Goal: Information Seeking & Learning: Learn about a topic

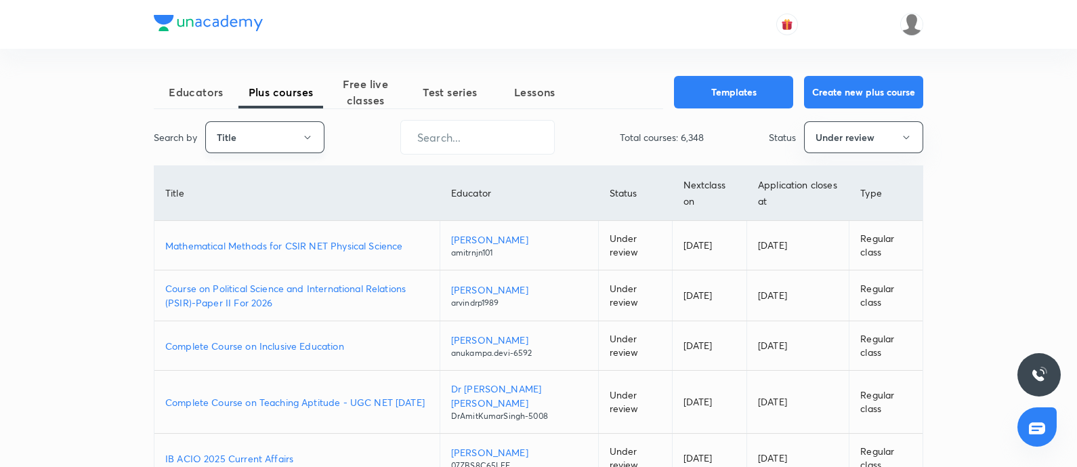
click at [274, 141] on button "Title" at bounding box center [264, 137] width 119 height 32
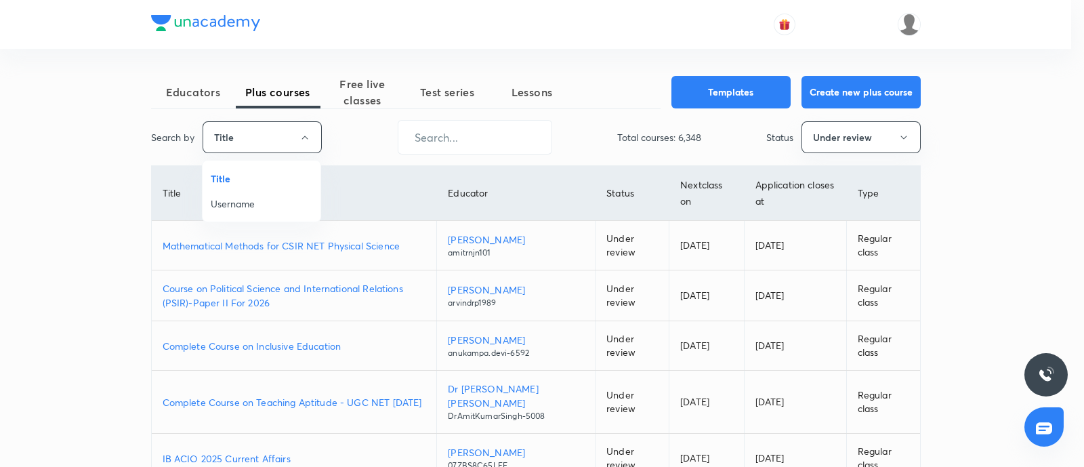
click at [245, 207] on span "Username" at bounding box center [262, 204] width 102 height 14
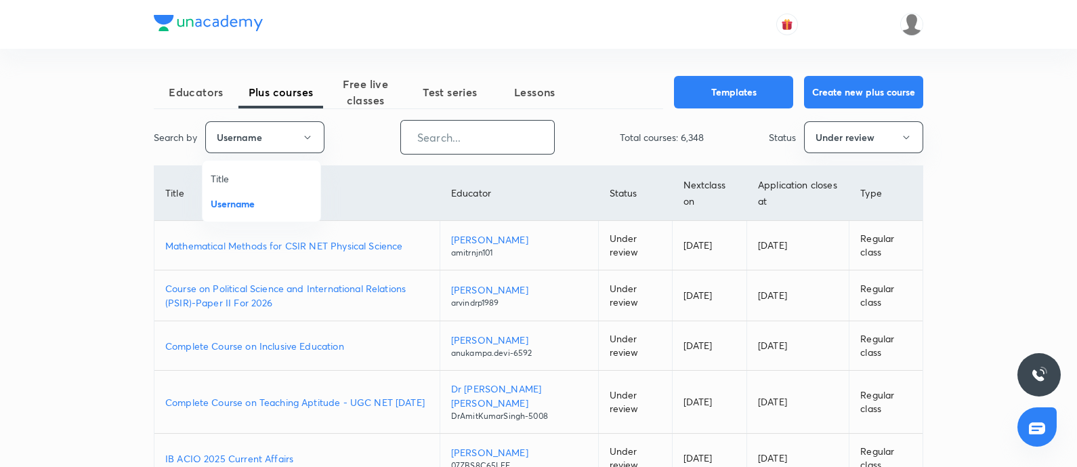
click at [428, 150] on input "text" at bounding box center [477, 137] width 153 height 35
paste input "sumit.konde007-3032"
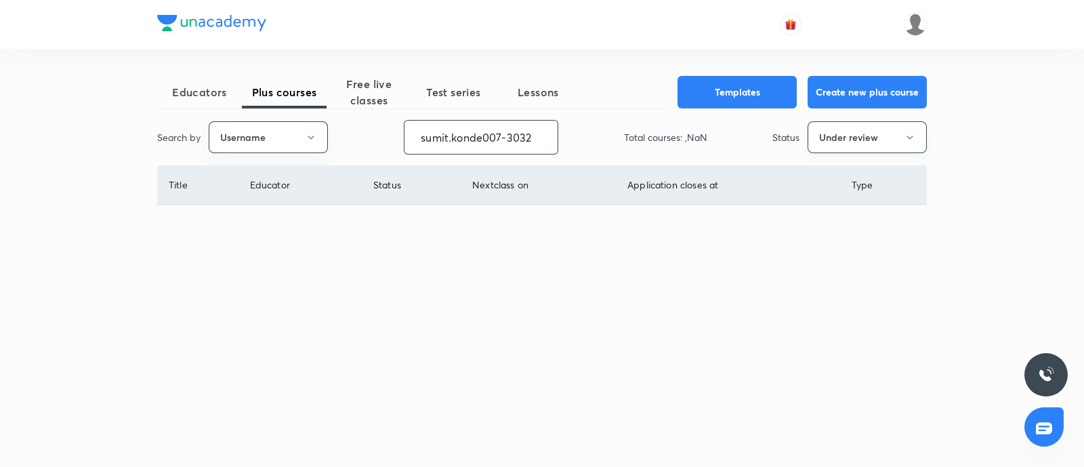
click at [854, 139] on button "Under review" at bounding box center [867, 137] width 119 height 32
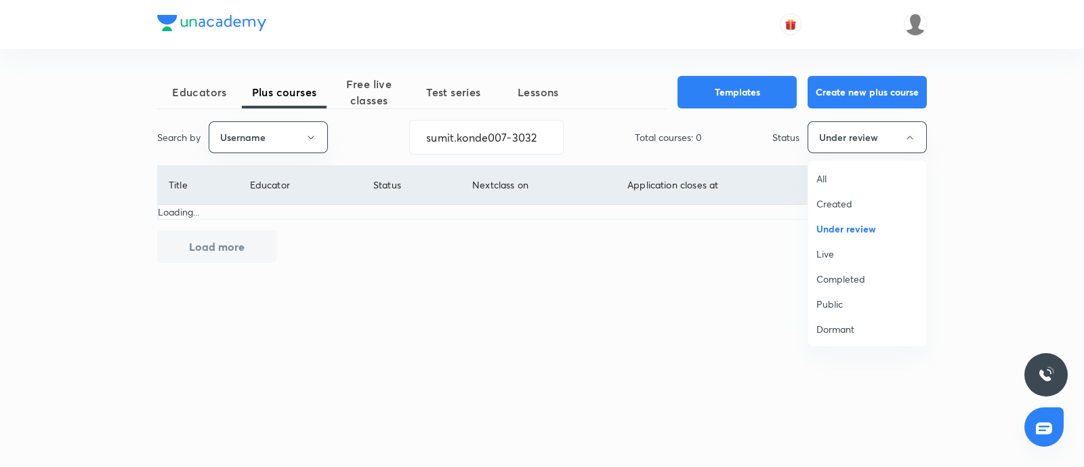
click at [833, 251] on span "Live" at bounding box center [867, 254] width 102 height 14
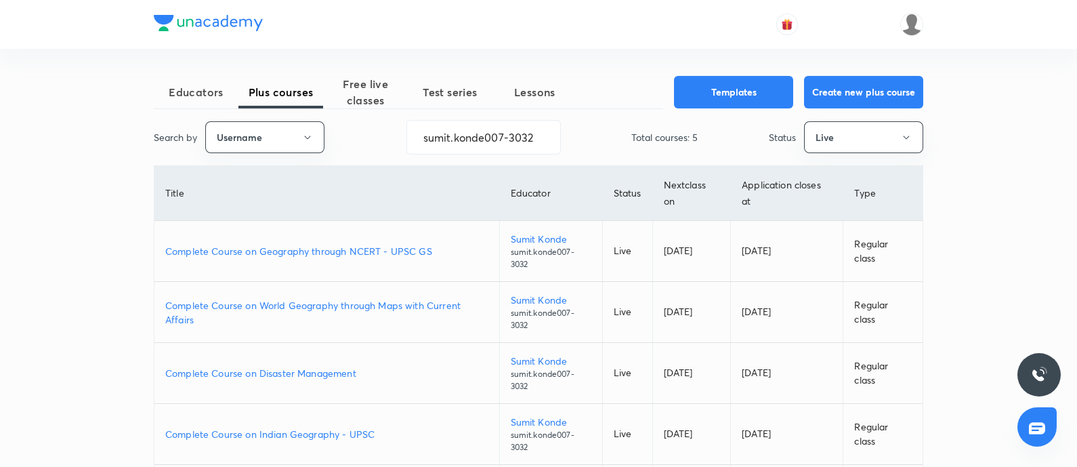
click at [342, 249] on p "Complete Course on Geography through NCERT - UPSC GS" at bounding box center [326, 251] width 323 height 14
drag, startPoint x: 482, startPoint y: 144, endPoint x: 5, endPoint y: 208, distance: 480.7
click at [0, 206] on div "Educators Plus courses Free live classes Test series Lessons Templates Create n…" at bounding box center [538, 297] width 1077 height 594
paste input "unacademy-user-u20xm0bh313b"
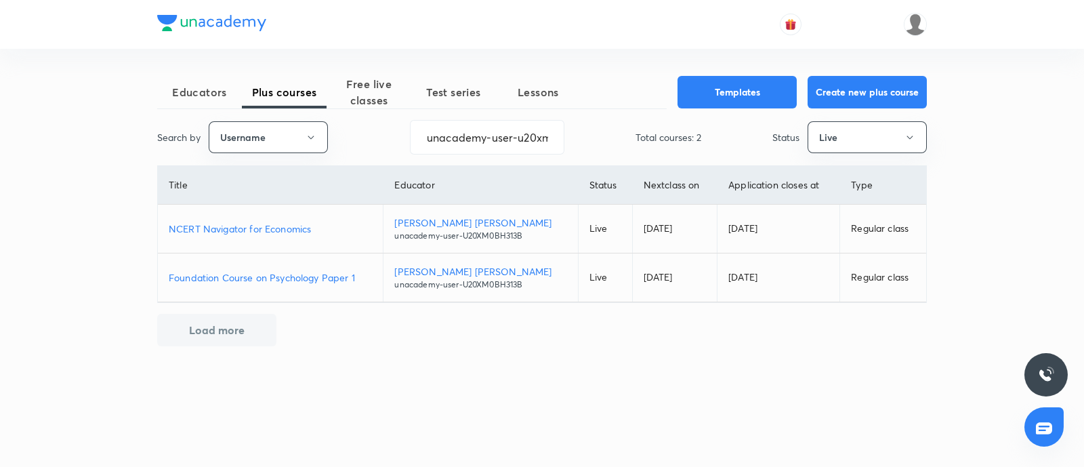
click at [224, 228] on p "NCERT Navigator for Economics" at bounding box center [270, 229] width 203 height 14
drag, startPoint x: 423, startPoint y: 139, endPoint x: 794, endPoint y: 106, distance: 372.7
click at [793, 105] on div "Educators Plus courses Free live classes Test series Lessons Templates Create n…" at bounding box center [542, 211] width 770 height 270
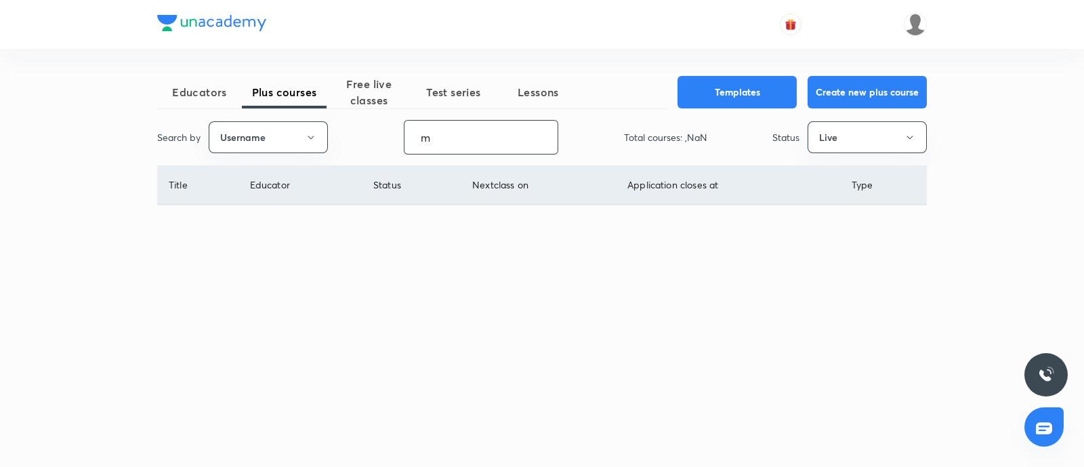
scroll to position [0, 0]
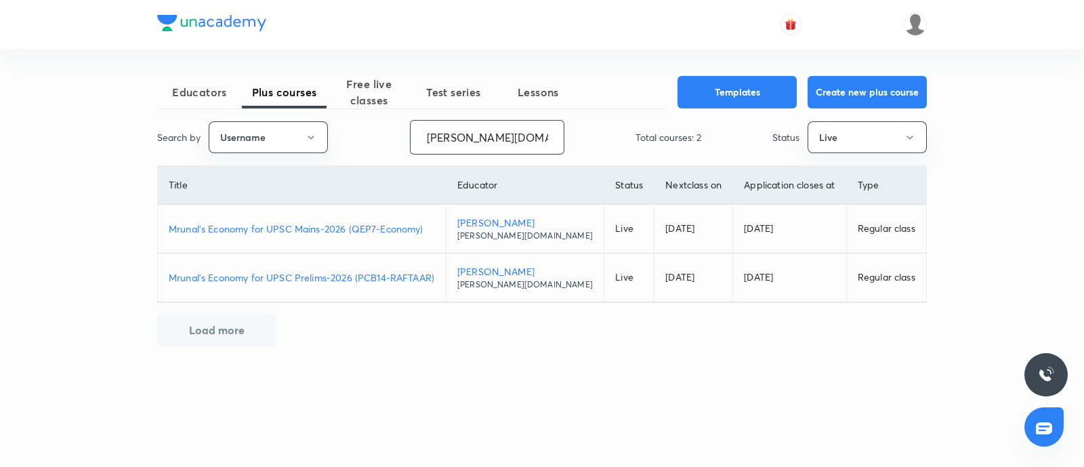
click at [339, 232] on p "Mrunal’s Economy for UPSC Mains-2026 (QEP7-Economy)" at bounding box center [302, 229] width 266 height 14
click at [101, 166] on div "Educators Plus courses Free live classes Test series Lessons Templates Create n…" at bounding box center [542, 233] width 1084 height 467
paste input "sanjeev050393"
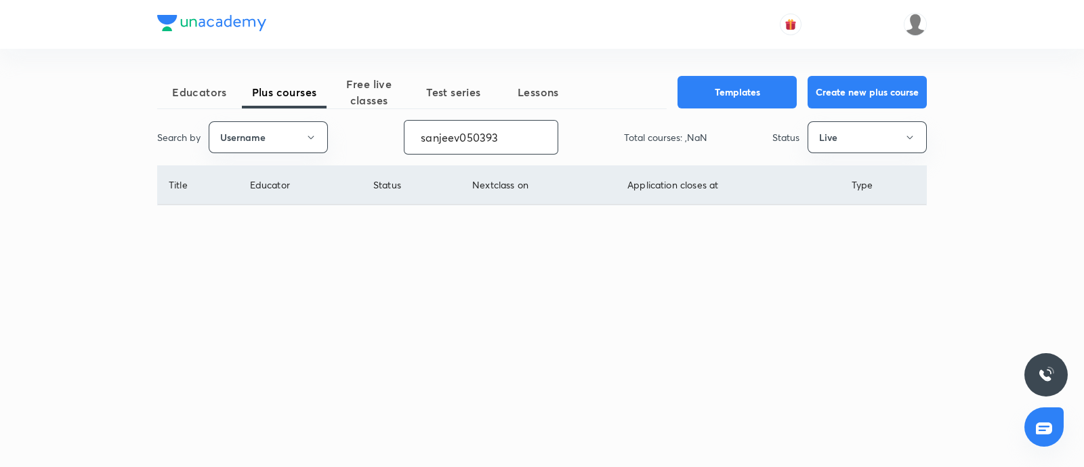
type input "sanjeev050393"
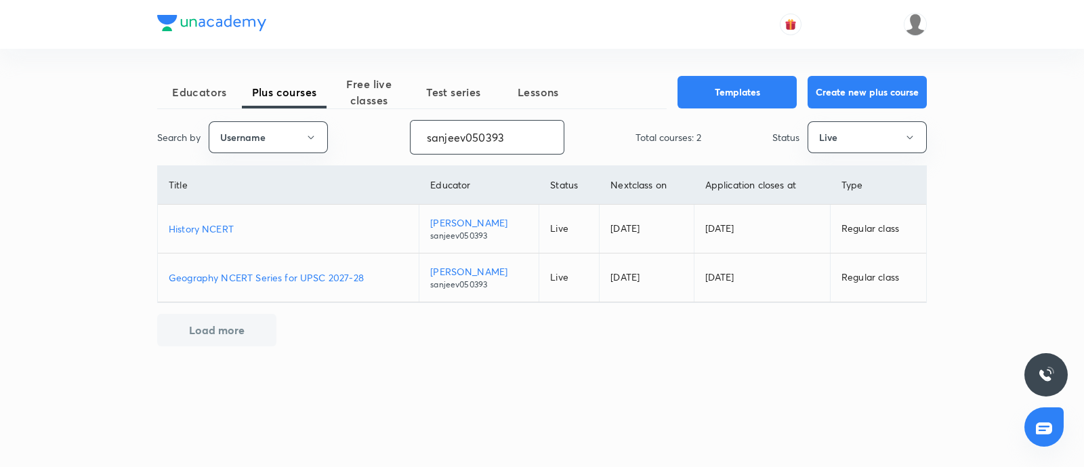
drag, startPoint x: 223, startPoint y: 226, endPoint x: 241, endPoint y: 184, distance: 45.6
click at [223, 226] on p "History NCERT" at bounding box center [288, 229] width 239 height 14
click at [350, 272] on p "Geography NCERT Series for UPSC 2027-28" at bounding box center [288, 277] width 239 height 14
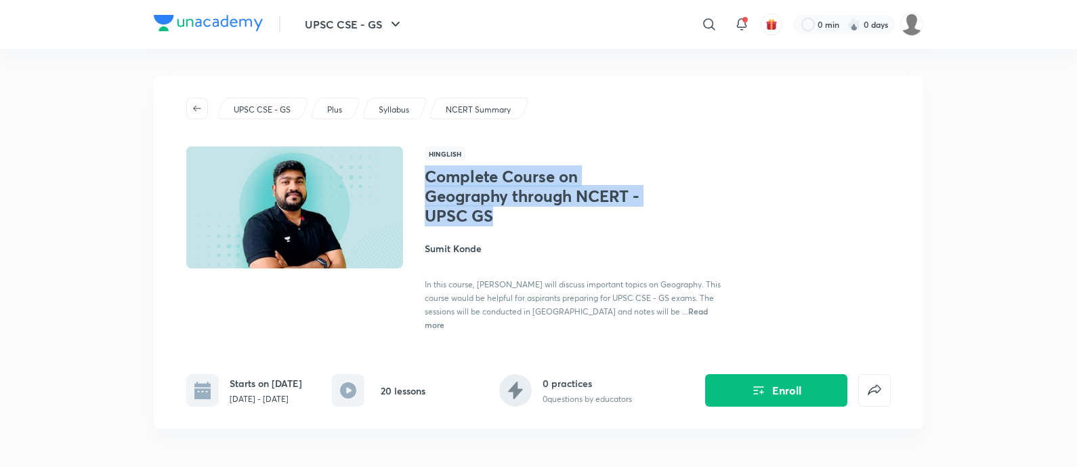
drag, startPoint x: 426, startPoint y: 173, endPoint x: 508, endPoint y: 222, distance: 95.1
click at [508, 222] on h1 "Complete Course on Geography through NCERT - UPSC GS" at bounding box center [536, 196] width 222 height 58
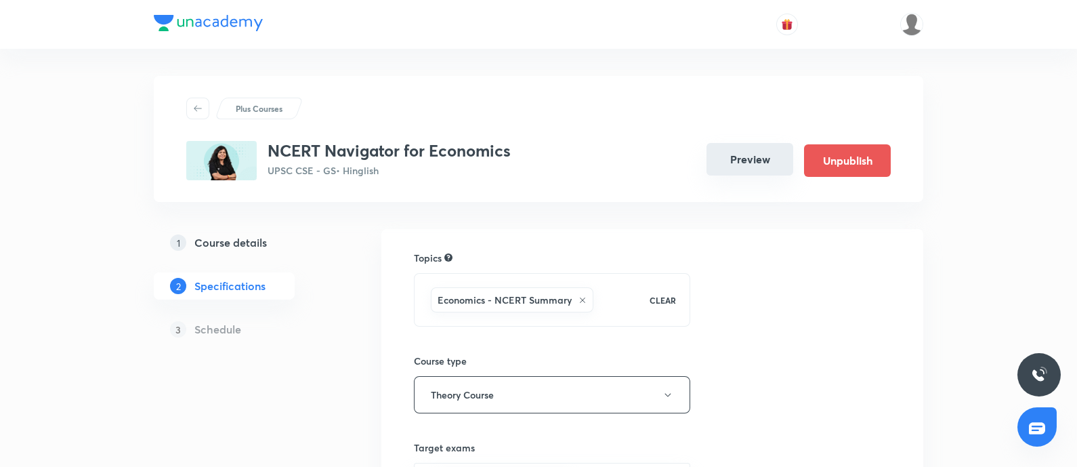
click at [735, 169] on button "Preview" at bounding box center [750, 159] width 87 height 33
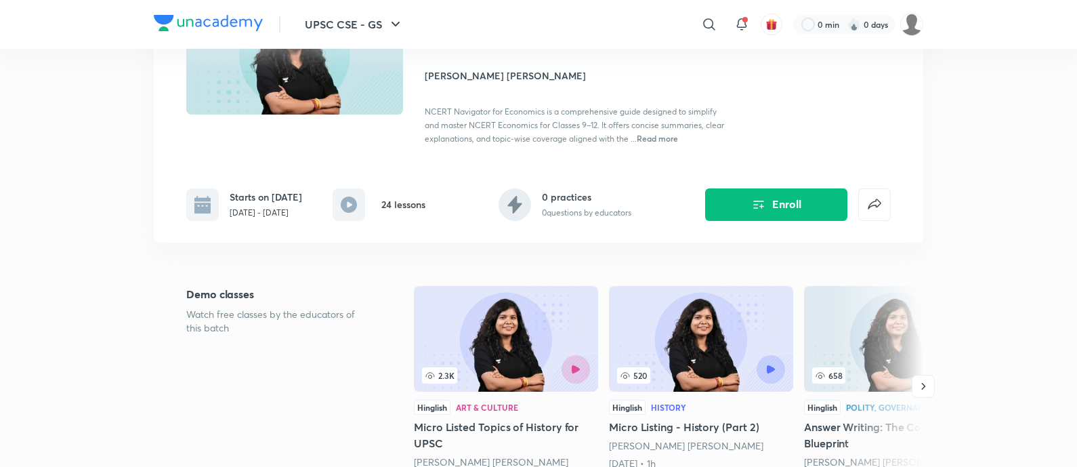
scroll to position [84, 0]
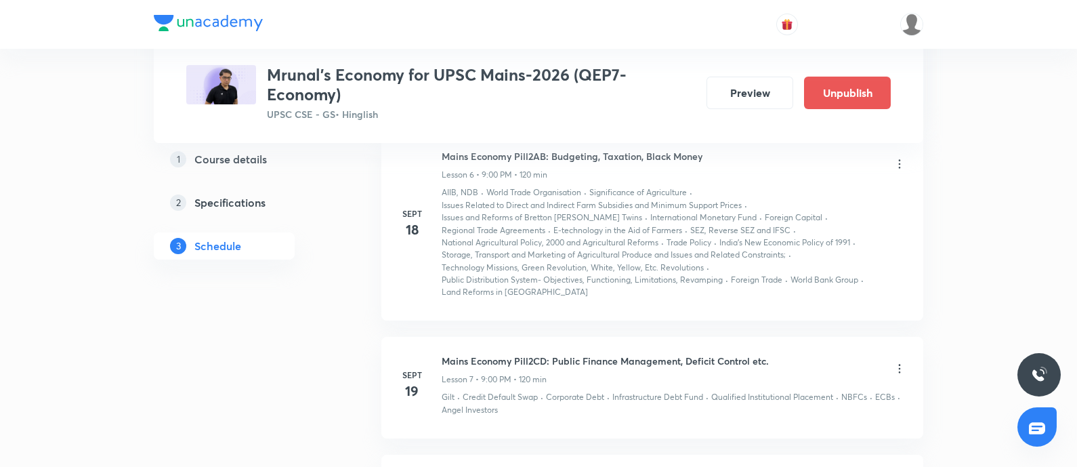
scroll to position [1440, 0]
